Goal: Find specific page/section: Find specific page/section

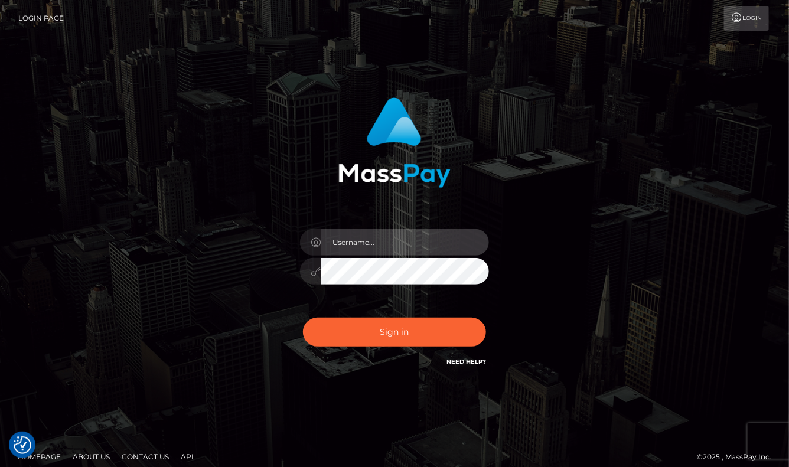
type input "aluasupport"
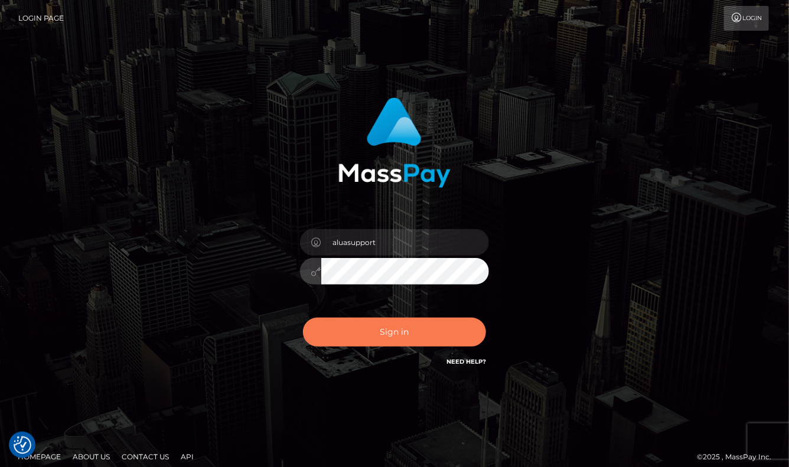
click at [413, 327] on button "Sign in" at bounding box center [394, 332] width 183 height 29
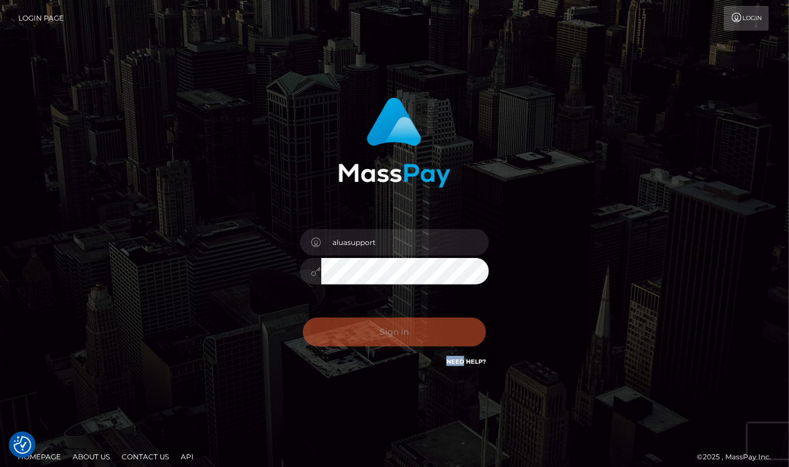
click at [413, 327] on div "Sign in Need Help?" at bounding box center [394, 337] width 207 height 53
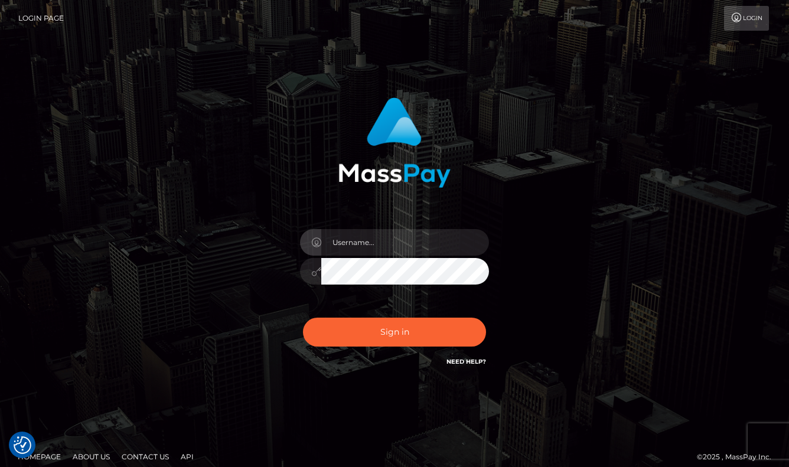
checkbox input "true"
type input "aluasupport"
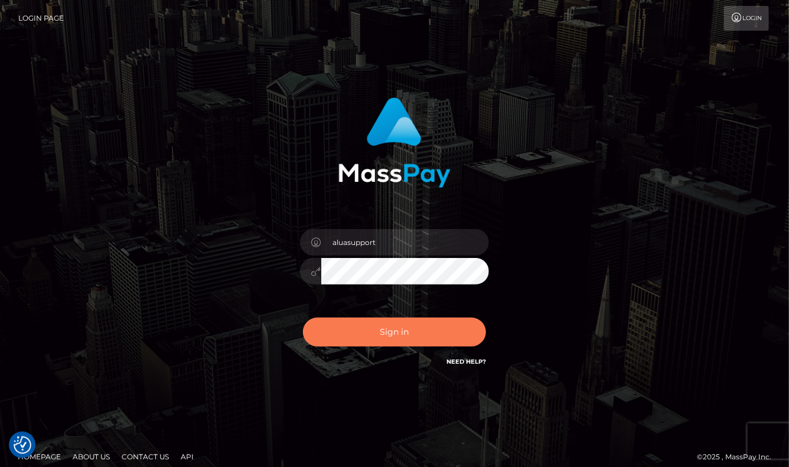
click at [384, 328] on button "Sign in" at bounding box center [394, 332] width 183 height 29
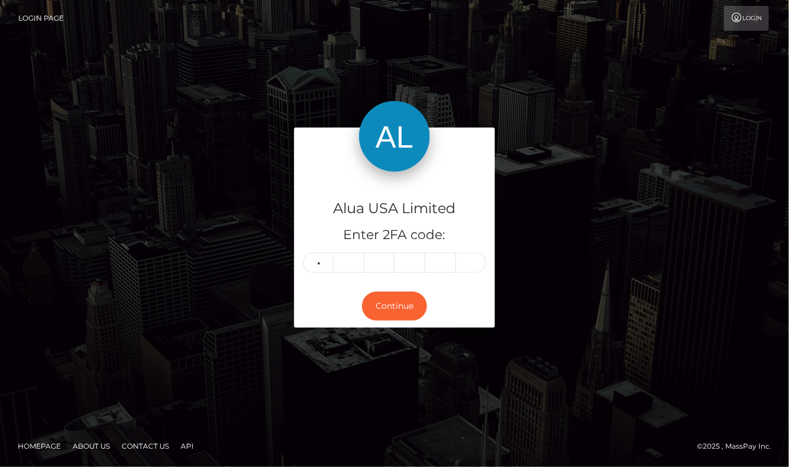
type input "8"
type input "5"
type input "6"
type input "5"
type input "6"
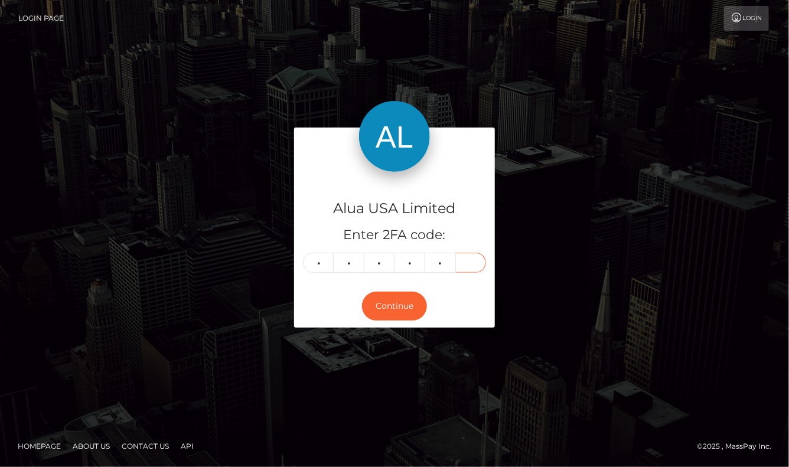
type input "7"
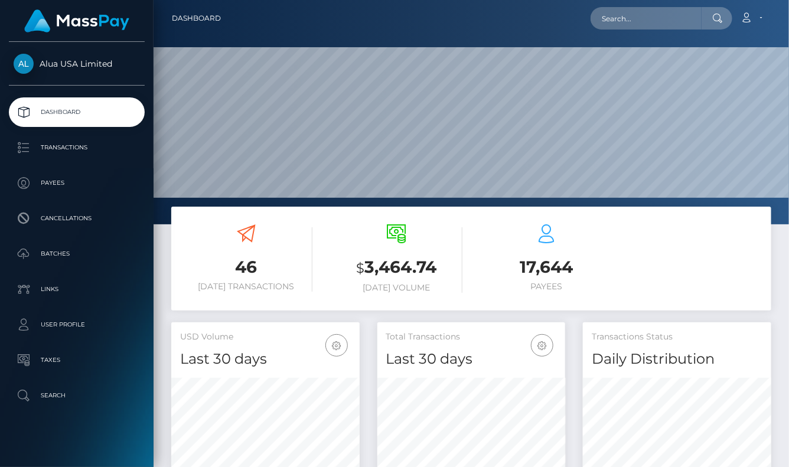
scroll to position [207, 188]
click at [638, 21] on input "text" at bounding box center [645, 18] width 111 height 22
paste input "sweetcandy1432"
type input "sweetcandy1432"
paste input "66d08621a6b483eaa203f8a6"
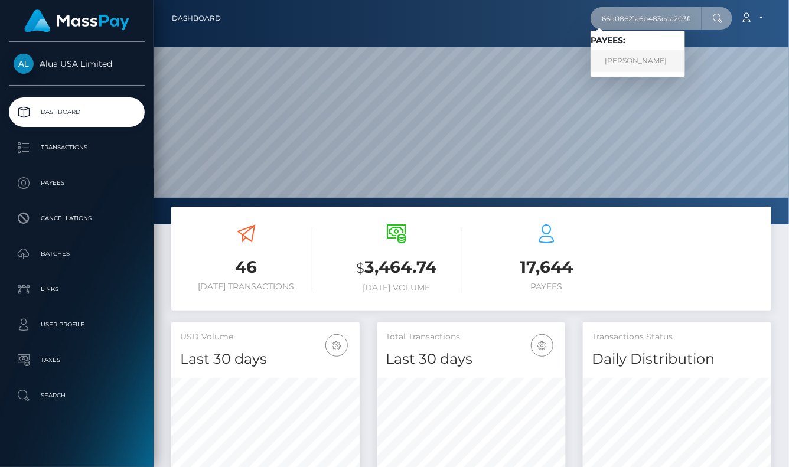
type input "66d08621a6b483eaa203f8a6"
click at [636, 56] on link "ARTURO MORENO" at bounding box center [637, 61] width 94 height 22
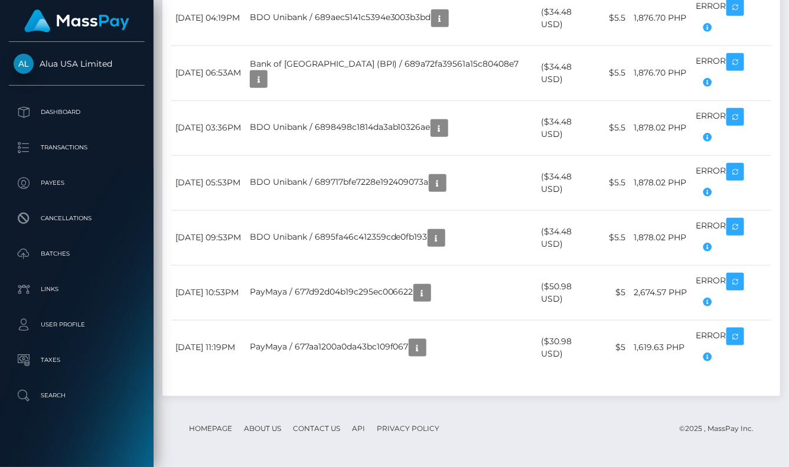
scroll to position [2112, 0]
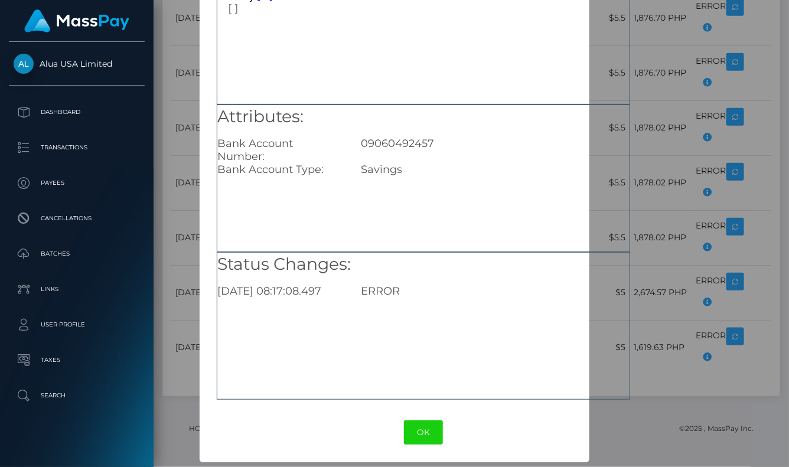
scroll to position [93, 0]
click at [611, 272] on h5 "Status Changes:" at bounding box center [423, 266] width 412 height 24
click at [678, 228] on div "× Payout Information Metadata: Array [ 0 ] Attributes: Bank Account Number: 090…" at bounding box center [394, 233] width 789 height 467
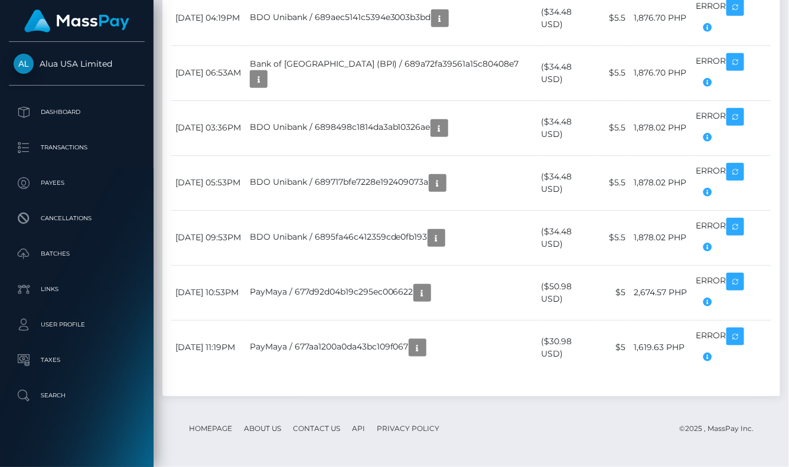
scroll to position [2112, 0]
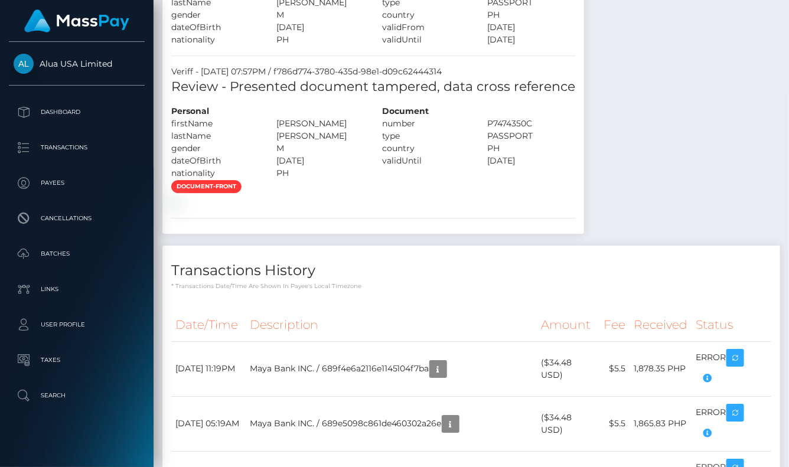
scroll to position [1082, 0]
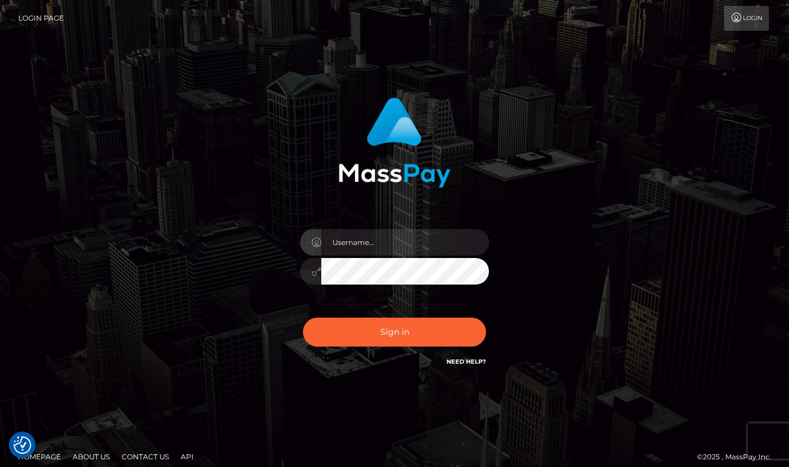
checkbox input "true"
